Goal: Navigation & Orientation: Go to known website

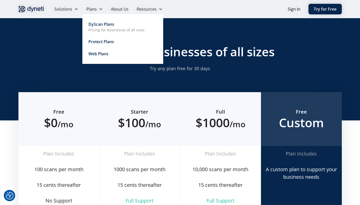
click at [96, 44] on div "Protect Plans" at bounding box center [100, 42] width 25 height 6
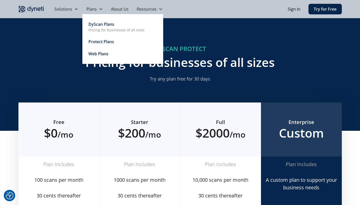
click at [96, 23] on div "DyScan Plans" at bounding box center [101, 24] width 26 height 6
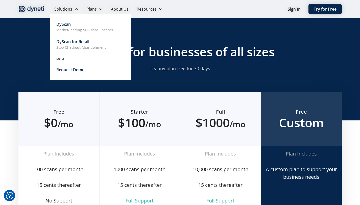
click at [61, 23] on div "DyScan" at bounding box center [63, 24] width 14 height 6
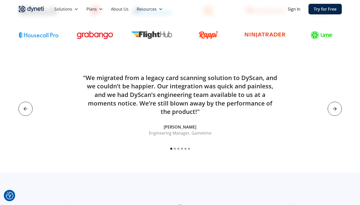
scroll to position [219, 0]
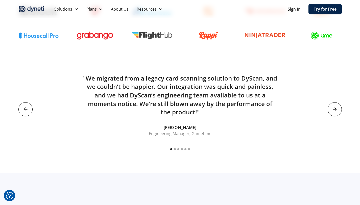
click at [334, 111] on div "next slide" at bounding box center [334, 109] width 14 height 14
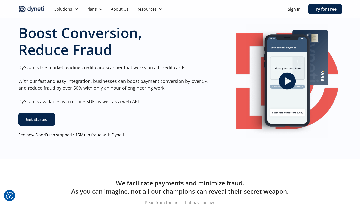
scroll to position [0, 0]
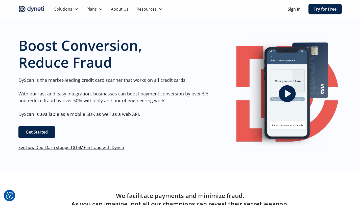
click at [290, 13] on div "Sign In Try for Free" at bounding box center [314, 9] width 54 height 11
click at [290, 11] on link "Sign In" at bounding box center [293, 9] width 13 height 6
